Goal: Browse casually: Explore the website without a specific task or goal

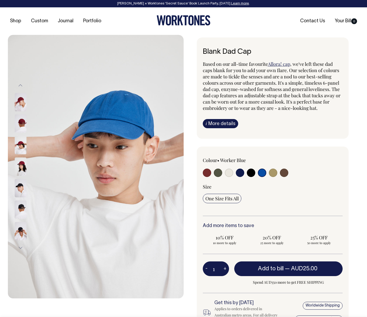
click at [241, 173] on input "radio" at bounding box center [240, 173] width 8 height 8
radio input "true"
select select "Dark Navy"
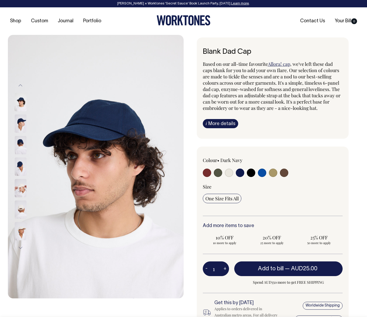
click at [24, 169] on img at bounding box center [21, 166] width 12 height 18
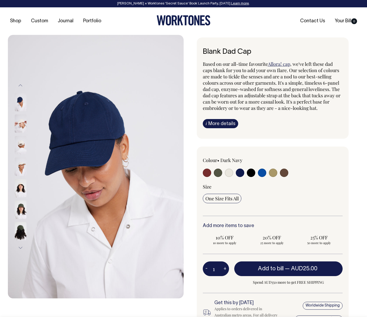
click at [22, 215] on img at bounding box center [21, 209] width 12 height 18
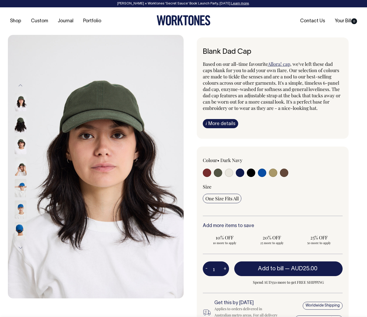
click at [21, 211] on img at bounding box center [21, 209] width 12 height 18
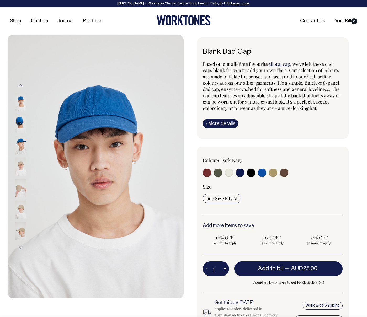
click at [20, 246] on button "Next" at bounding box center [21, 248] width 8 height 12
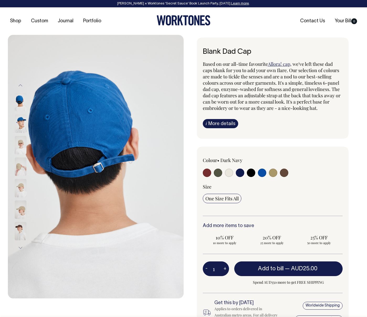
click at [21, 104] on img at bounding box center [21, 102] width 12 height 18
click at [20, 146] on img at bounding box center [21, 145] width 12 height 18
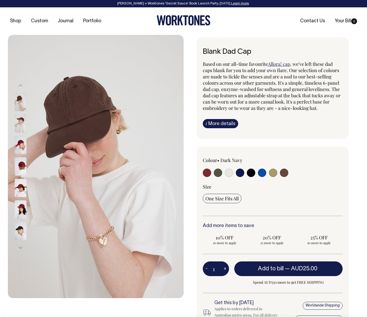
click at [20, 231] on img at bounding box center [21, 231] width 12 height 18
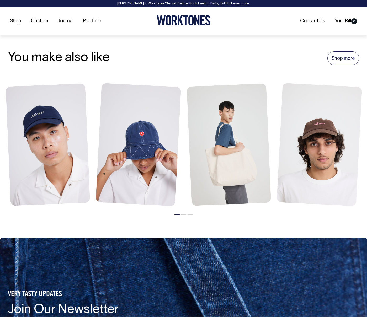
scroll to position [565, 0]
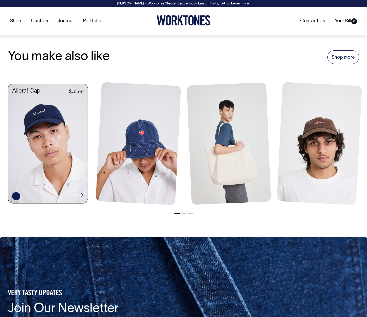
click at [42, 150] on link at bounding box center [47, 144] width 79 height 120
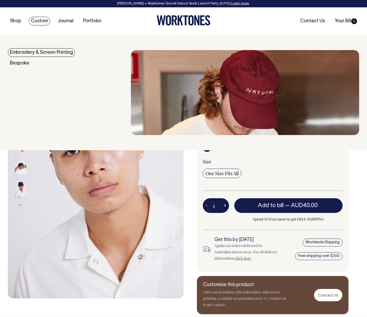
click at [35, 20] on link "Custom" at bounding box center [39, 21] width 21 height 9
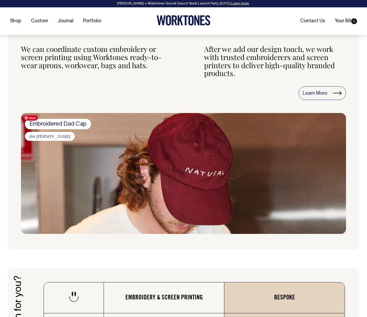
scroll to position [514, 0]
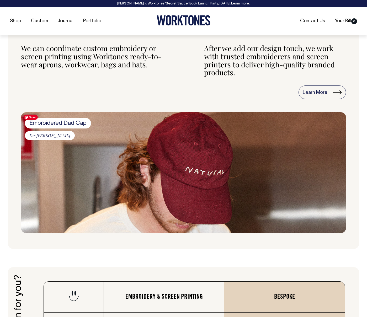
click at [131, 188] on img at bounding box center [183, 172] width 325 height 121
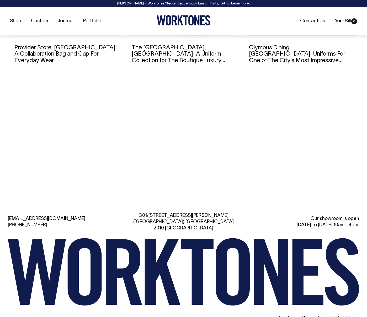
scroll to position [2107, 0]
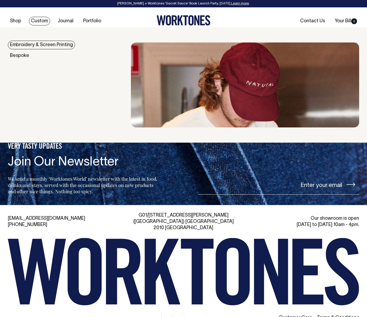
click at [40, 21] on link "Custom" at bounding box center [39, 21] width 21 height 9
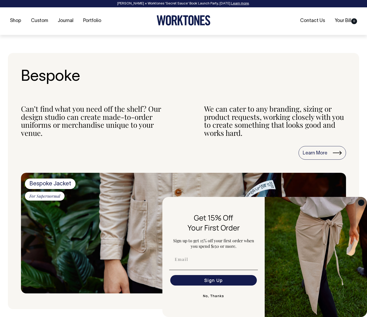
click at [361, 201] on circle "Close dialog" at bounding box center [361, 202] width 6 height 6
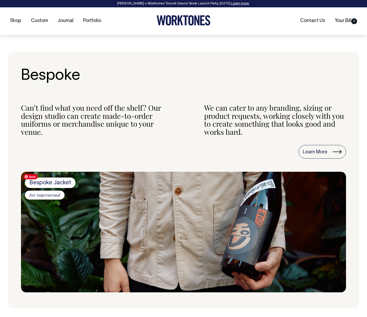
scroll to position [180, 0]
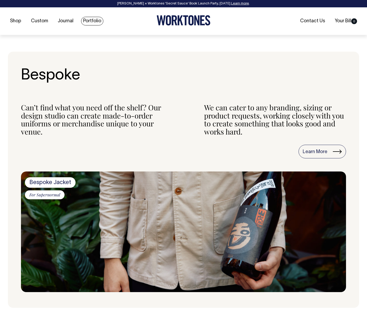
click at [92, 21] on link "Portfolio" at bounding box center [92, 21] width 22 height 9
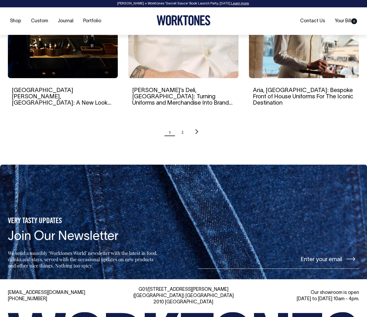
scroll to position [552, 0]
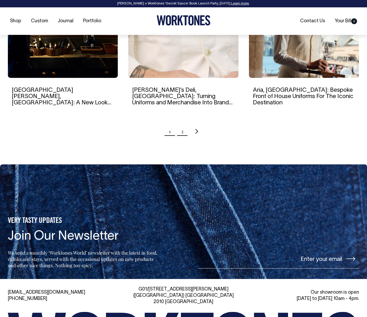
click at [183, 133] on link "2" at bounding box center [182, 131] width 2 height 13
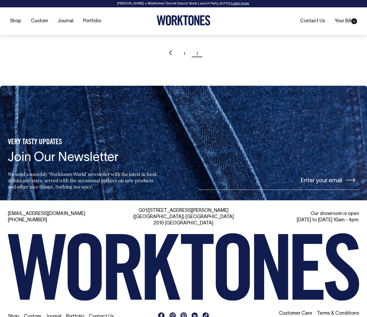
scroll to position [342, 0]
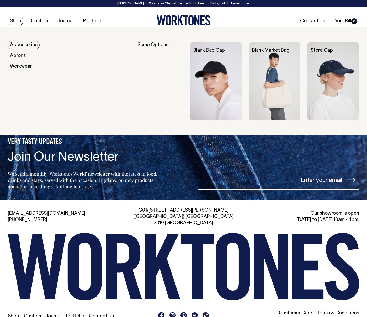
drag, startPoint x: 18, startPoint y: 22, endPoint x: 64, endPoint y: 22, distance: 46.6
click at [18, 22] on link "Shop" at bounding box center [15, 21] width 15 height 9
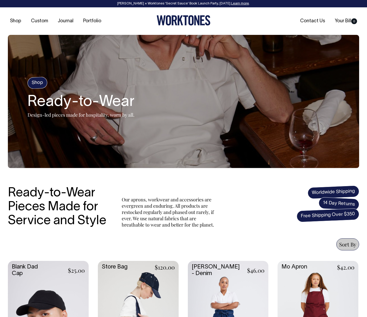
click at [172, 19] on icon at bounding box center [174, 20] width 6 height 10
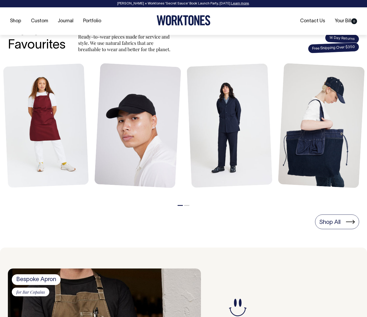
scroll to position [208, 0]
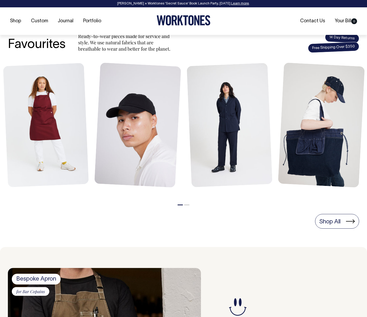
click at [186, 205] on button "2" at bounding box center [186, 204] width 5 height 1
